Goal: Information Seeking & Learning: Learn about a topic

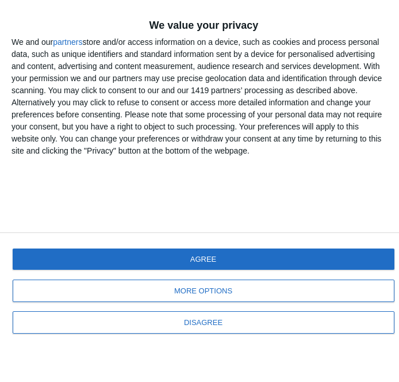
click at [199, 270] on button "AGREE" at bounding box center [204, 259] width 382 height 21
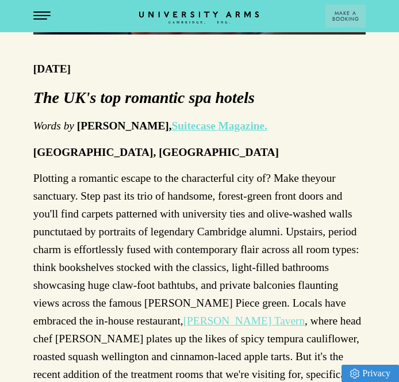
click at [168, 209] on p "Plotting a romantic escape to the characterful city of ? Make the your sanctuar…" at bounding box center [199, 294] width 333 height 249
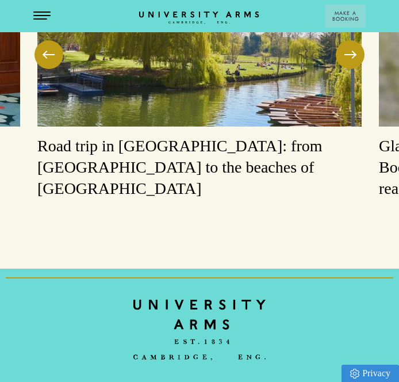
scroll to position [1097, 0]
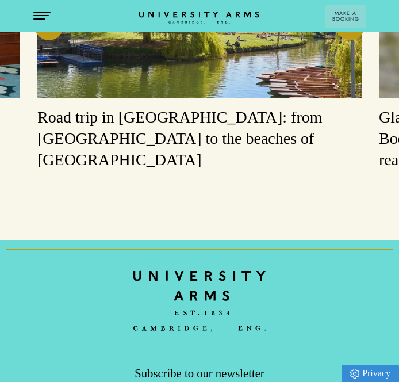
click at [47, 13] on button "Open Menu" at bounding box center [41, 16] width 17 height 9
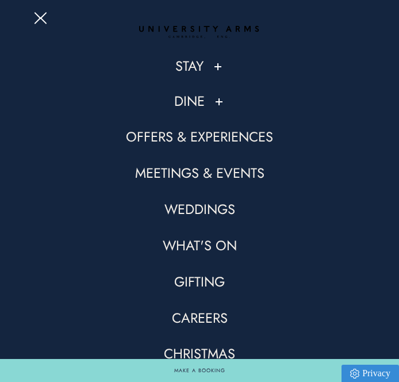
click at [225, 136] on link "Offers & Experiences" at bounding box center [199, 137] width 147 height 18
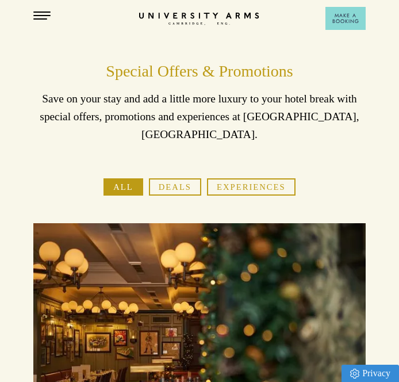
click at [238, 178] on button "Experiences" at bounding box center [251, 186] width 89 height 17
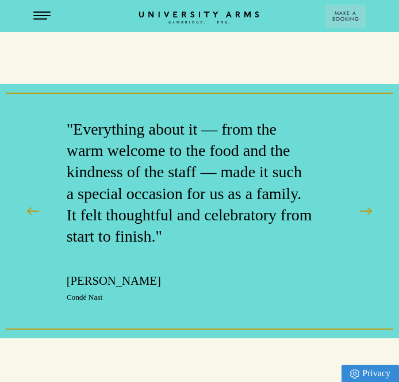
scroll to position [586, 0]
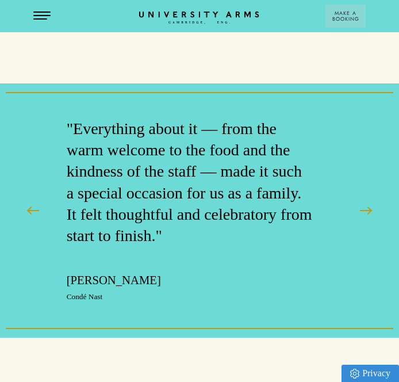
click at [52, 12] on header "Stay Suites Superior Rooms Classic Rooms Cosy Rooms Dine Restaurant Bar Afterno…" at bounding box center [199, 16] width 399 height 32
click at [43, 16] on button "Open Menu" at bounding box center [41, 16] width 17 height 9
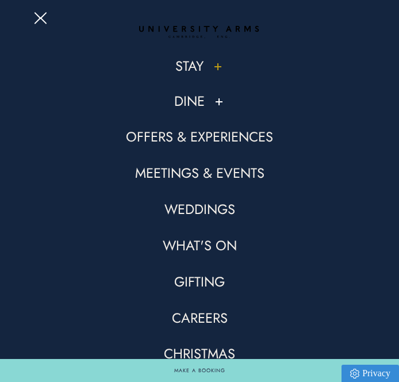
click at [199, 67] on link "Stay" at bounding box center [189, 67] width 28 height 18
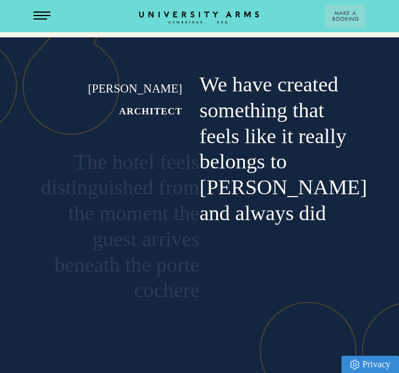
scroll to position [4538, 0]
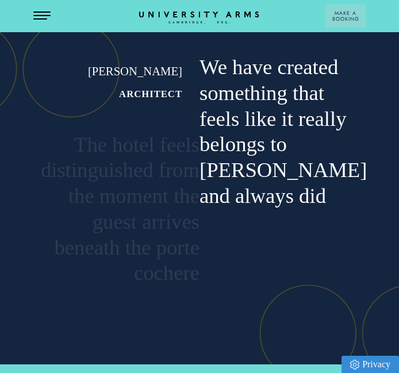
click at [33, 9] on header "Stay Suites Superior Rooms Classic Rooms Cosy Rooms Dine Restaurant Bar Afterno…" at bounding box center [199, 16] width 399 height 32
click at [41, 16] on button "Open Menu" at bounding box center [41, 16] width 17 height 9
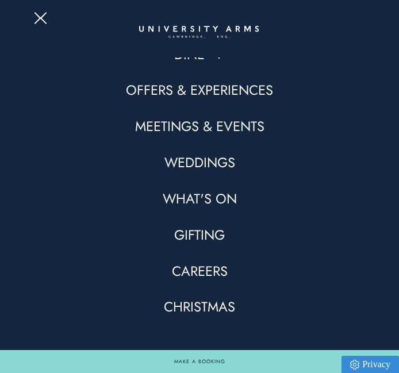
click at [215, 205] on link "What's On" at bounding box center [200, 199] width 74 height 18
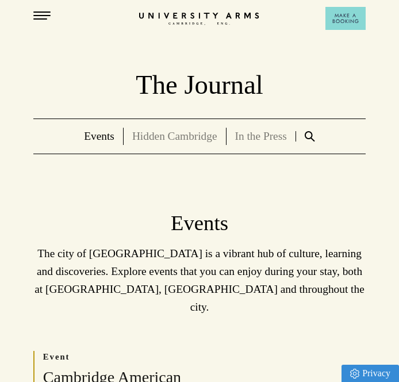
scroll to position [47, 0]
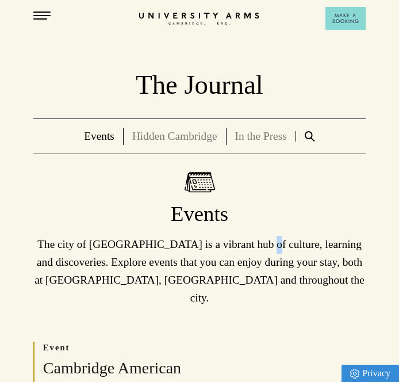
click at [274, 250] on p "The city of [GEOGRAPHIC_DATA] is a vibrant hub of culture, learning and discove…" at bounding box center [199, 271] width 333 height 71
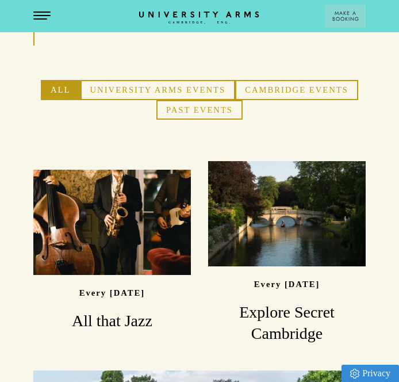
scroll to position [678, 0]
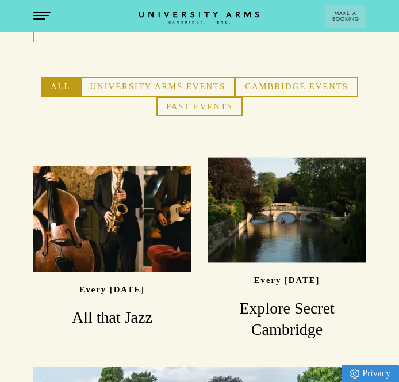
click at [47, 13] on button "Open Menu" at bounding box center [41, 16] width 17 height 9
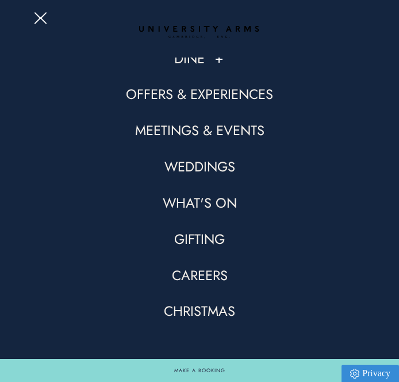
click at [208, 91] on link "Offers & Experiences" at bounding box center [199, 95] width 147 height 18
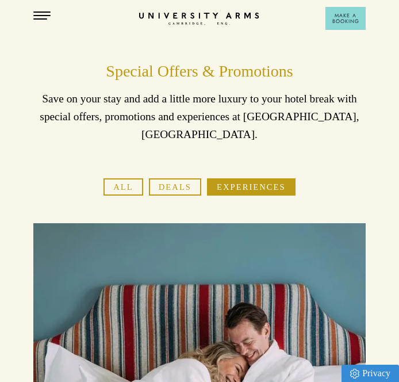
scroll to position [47, 0]
click at [122, 178] on button "All" at bounding box center [124, 186] width 40 height 17
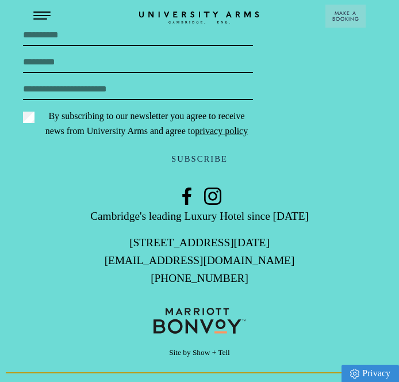
scroll to position [3946, 0]
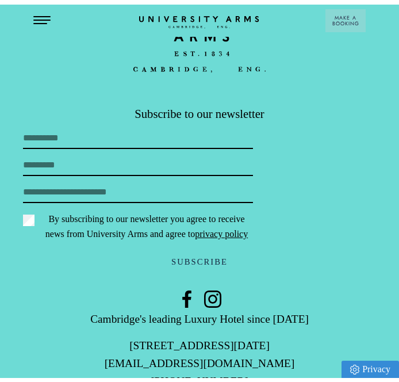
scroll to position [586, 0]
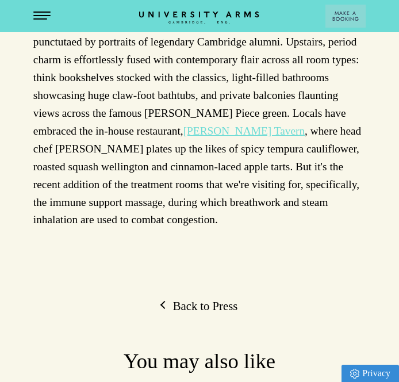
scroll to position [1097, 0]
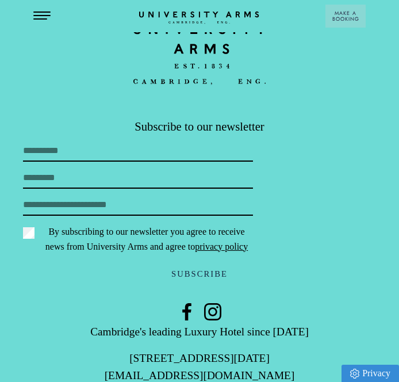
scroll to position [5481, 0]
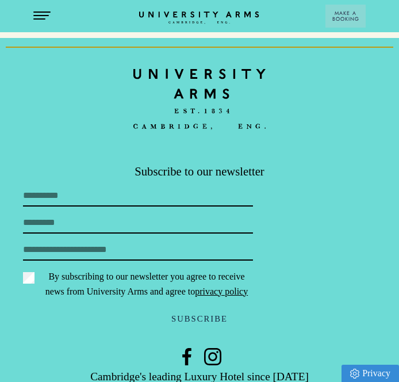
click at [38, 18] on span "Open Menu" at bounding box center [37, 18] width 9 height 1
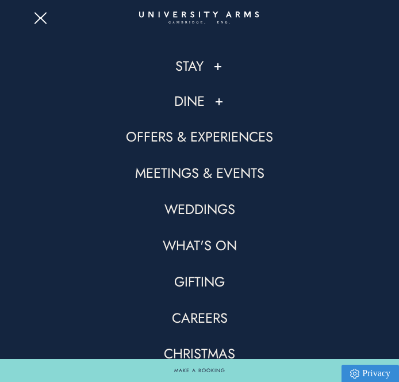
scroll to position [4796, 0]
click at [342, 329] on div "Careers" at bounding box center [199, 319] width 333 height 19
click at [219, 107] on button at bounding box center [219, 102] width 12 height 12
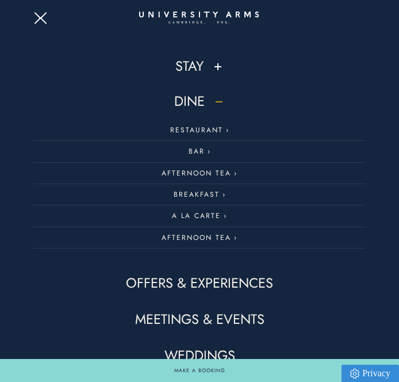
click at [223, 104] on button at bounding box center [219, 102] width 12 height 12
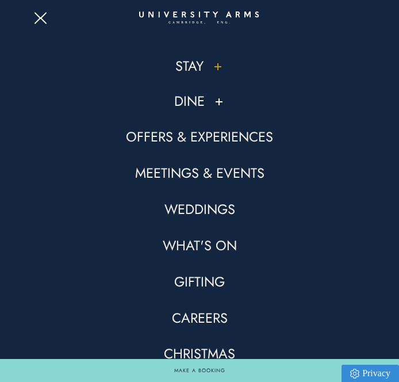
click at [223, 68] on button at bounding box center [218, 67] width 12 height 12
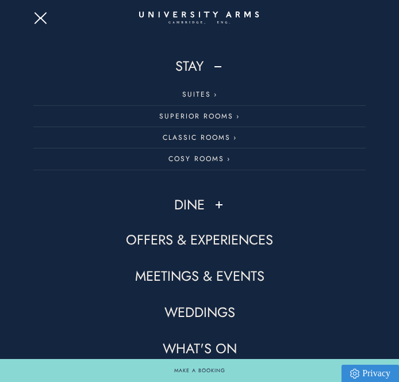
click at [36, 13] on span "Open Menu" at bounding box center [37, 15] width 7 height 7
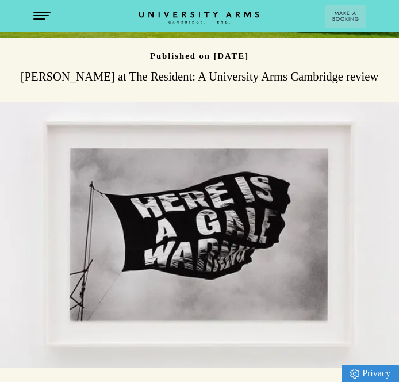
scroll to position [4698, 0]
